Goal: Information Seeking & Learning: Learn about a topic

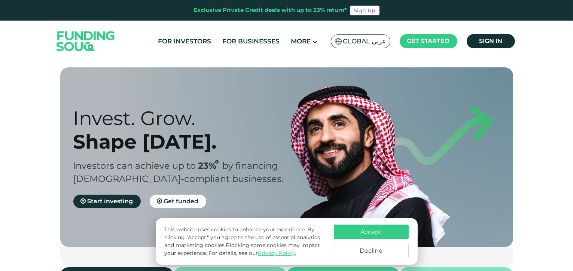
click at [369, 226] on button "Accept" at bounding box center [371, 232] width 75 height 15
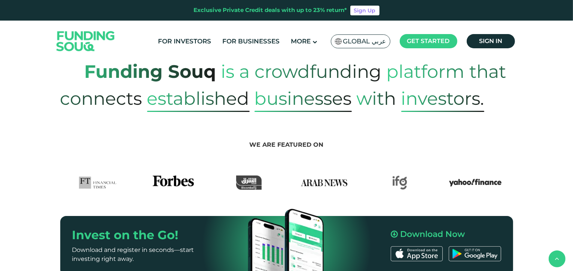
scroll to position [335, 0]
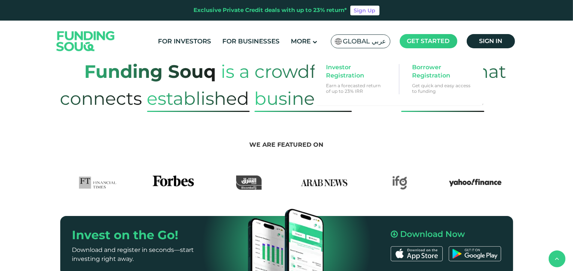
click at [419, 46] on main "Get started" at bounding box center [429, 41] width 58 height 14
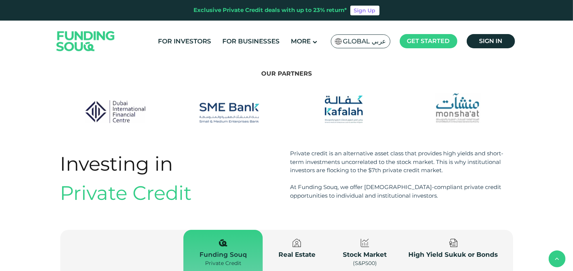
scroll to position [773, 0]
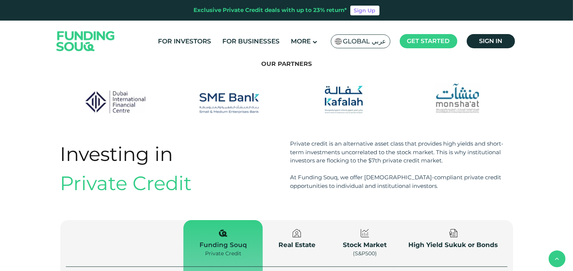
click at [572, 140] on div "Investing in Private Credit Private credit is an alternative asset class that p…" at bounding box center [286, 277] width 573 height 274
click at [261, 140] on div "Investing in" at bounding box center [171, 154] width 223 height 29
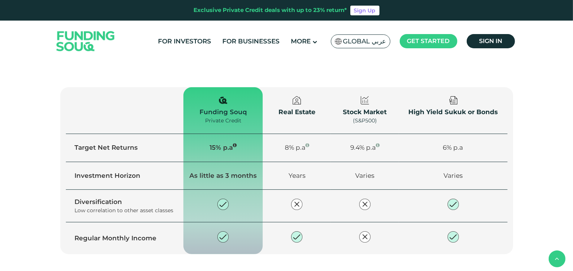
scroll to position [907, 0]
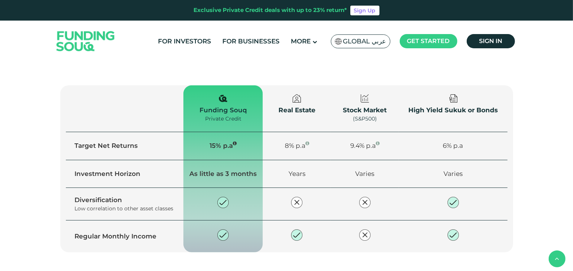
click at [19, 120] on div "Investing in Private Credit Private credit is an alternative asset class that p…" at bounding box center [286, 142] width 573 height 274
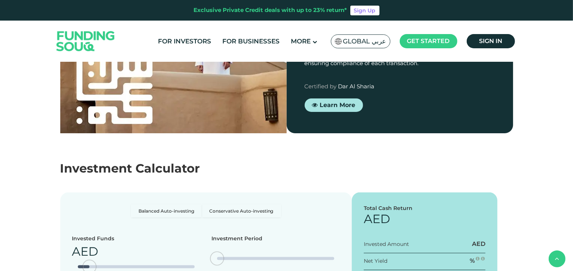
scroll to position [1237, 0]
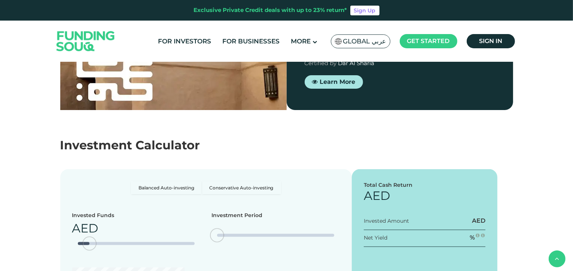
type tc-range-slider "4"
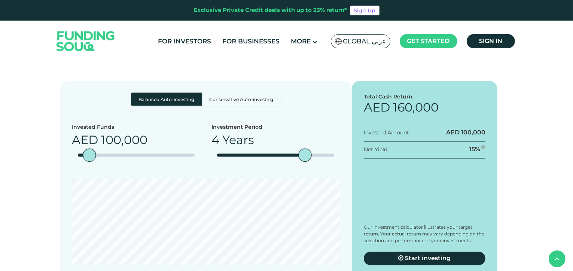
scroll to position [1327, 0]
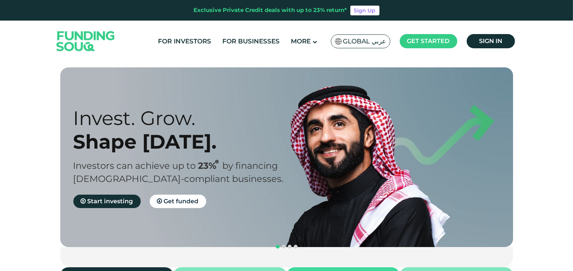
click at [39, 100] on section "Prosperity Meets Principle. Shariah Compliance Sharia compliant investing in sm…" at bounding box center [286, 217] width 573 height 300
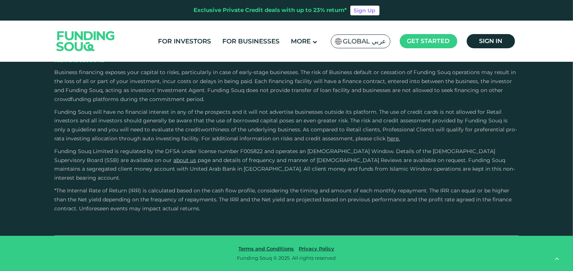
scroll to position [1273, 0]
type tc-range-slider "4"
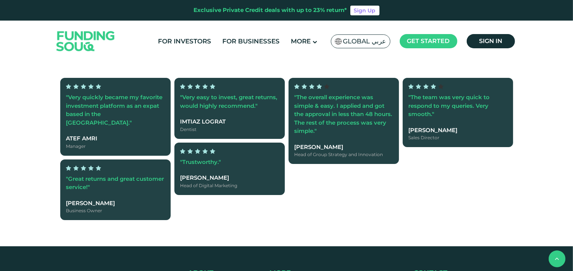
scroll to position [966, 0]
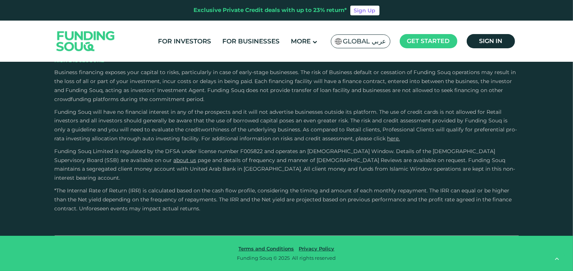
scroll to position [1580, 0]
